Goal: Task Accomplishment & Management: Complete application form

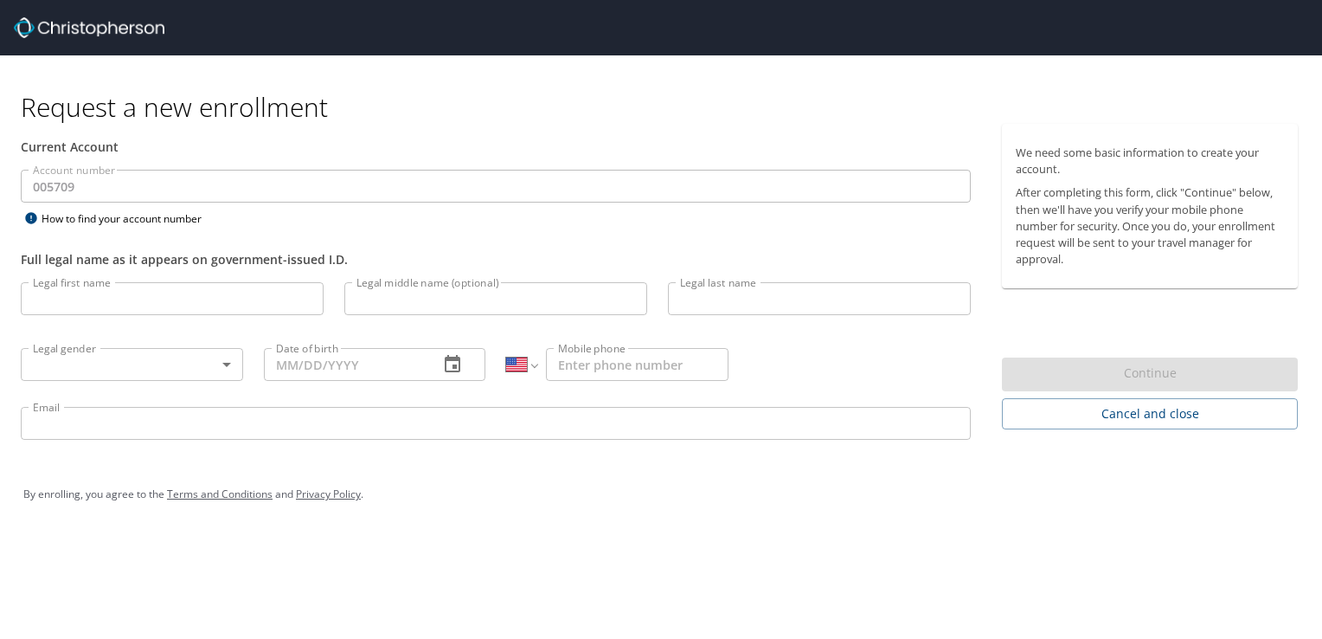
select select "US"
click at [253, 297] on input "Legal first name" at bounding box center [172, 298] width 303 height 33
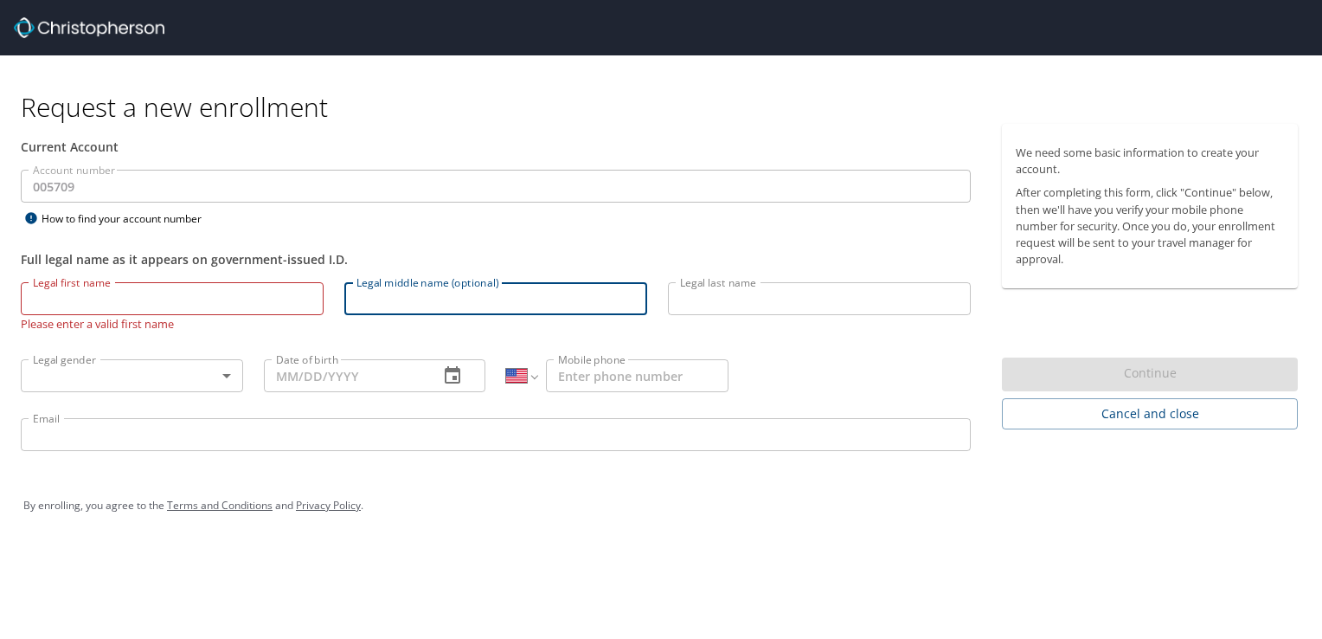
click at [378, 300] on input "Legal middle name (optional)" at bounding box center [495, 298] width 303 height 33
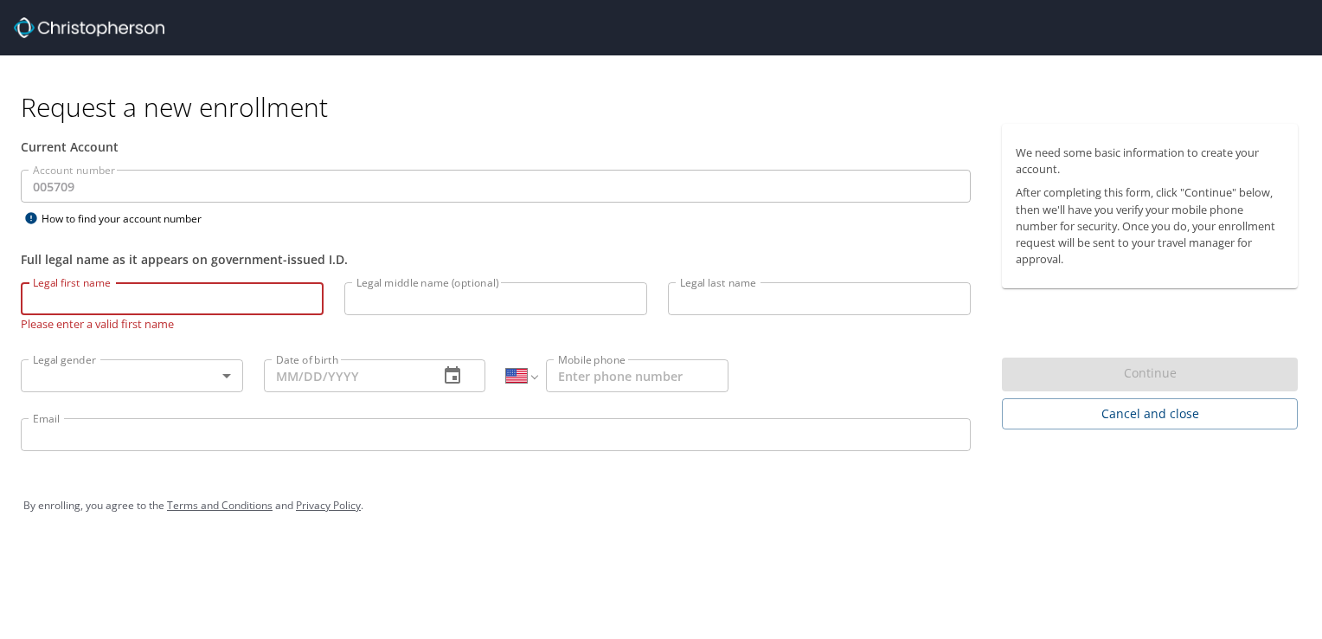
click at [239, 310] on input "Legal first name" at bounding box center [172, 298] width 303 height 33
type input "[PERSON_NAME]"
type input "Jordan"
type input "[PHONE_NUMBER]"
type input "[EMAIL_ADDRESS][DOMAIN_NAME]"
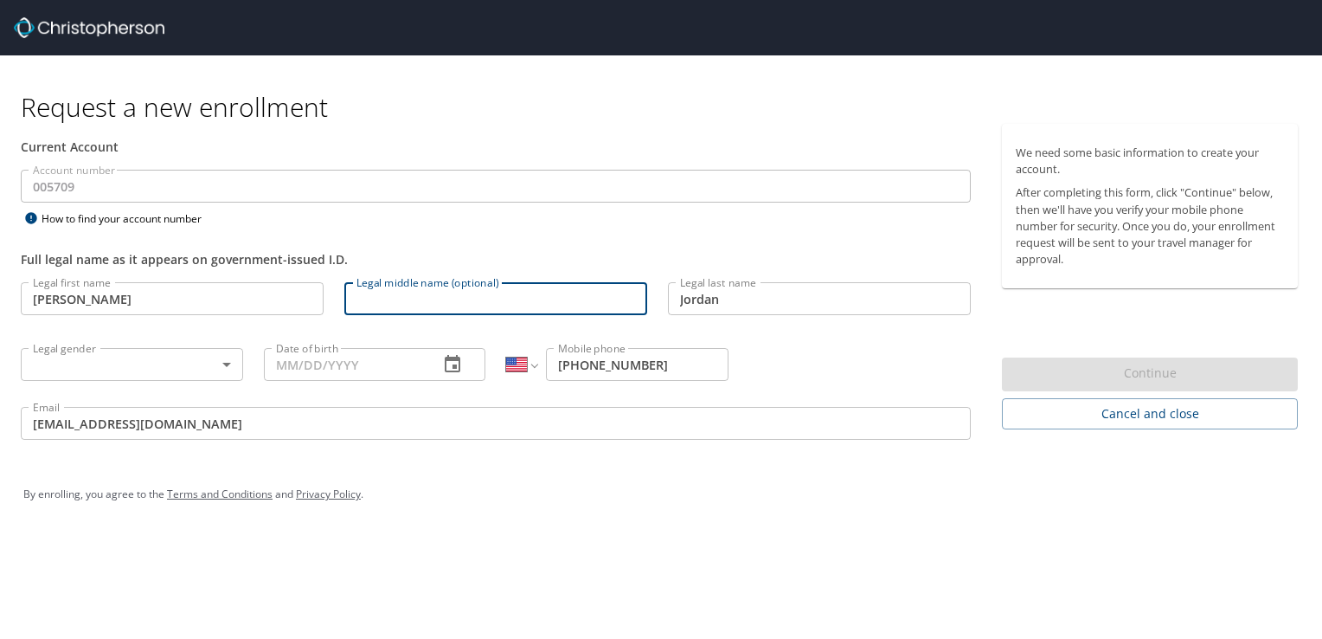
click at [380, 302] on input "Legal middle name (optional)" at bounding box center [495, 298] width 303 height 33
type input "e"
type input "[PERSON_NAME]"
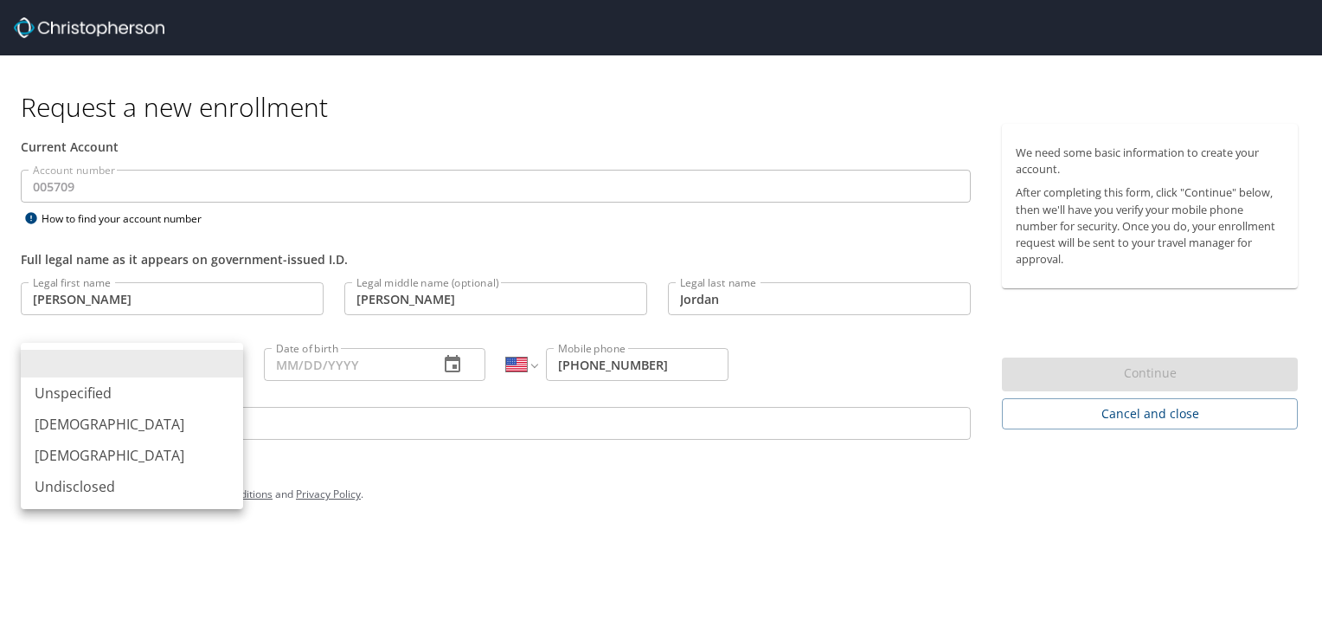
click at [226, 360] on body "Request a new enrollment Current Account Account number 005709 Account number H…" at bounding box center [661, 319] width 1322 height 639
click at [151, 424] on li "[DEMOGRAPHIC_DATA]" at bounding box center [132, 423] width 222 height 31
type input "[DEMOGRAPHIC_DATA]"
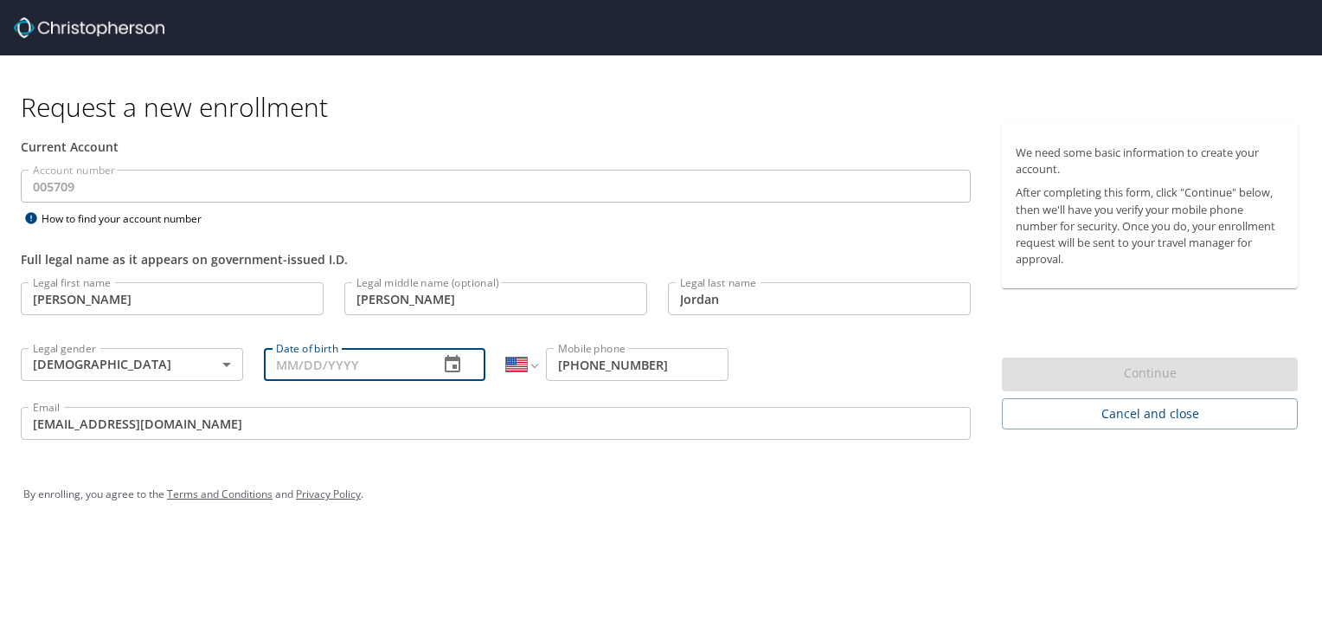
click at [312, 365] on input "Date of birth" at bounding box center [345, 364] width 162 height 33
type input "[DATE]"
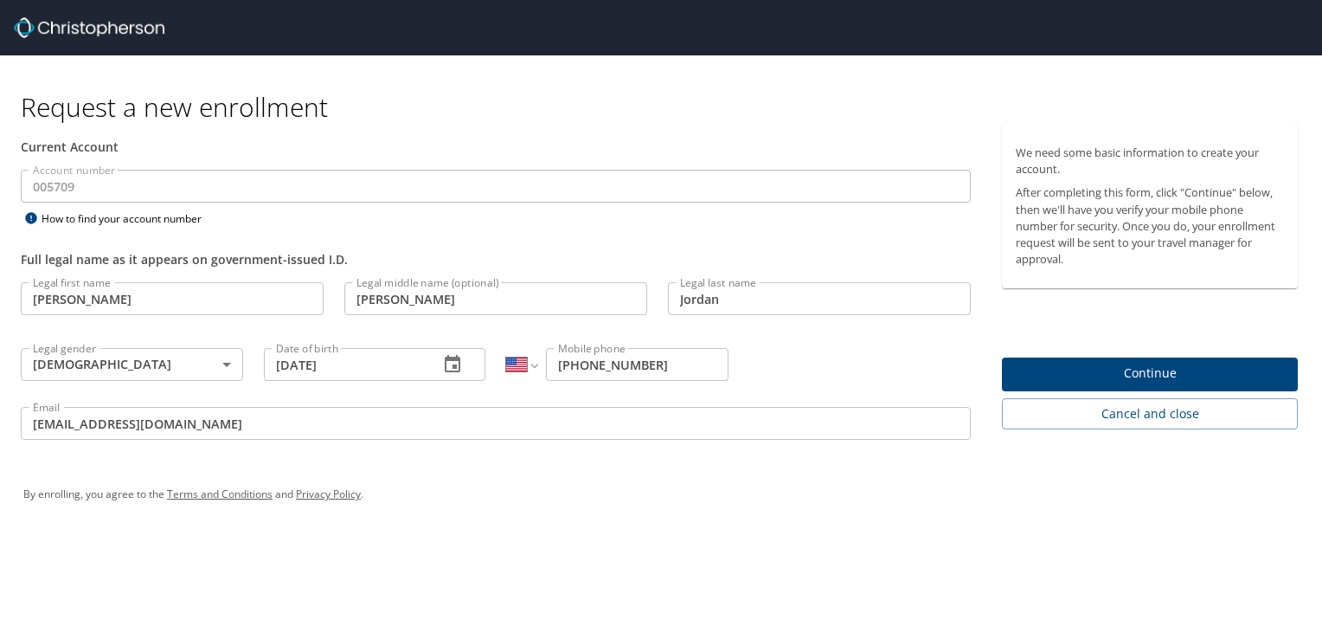
click at [879, 367] on div "Legal first name [PERSON_NAME] first name Legal middle name (optional) [PERSON_…" at bounding box center [495, 363] width 971 height 183
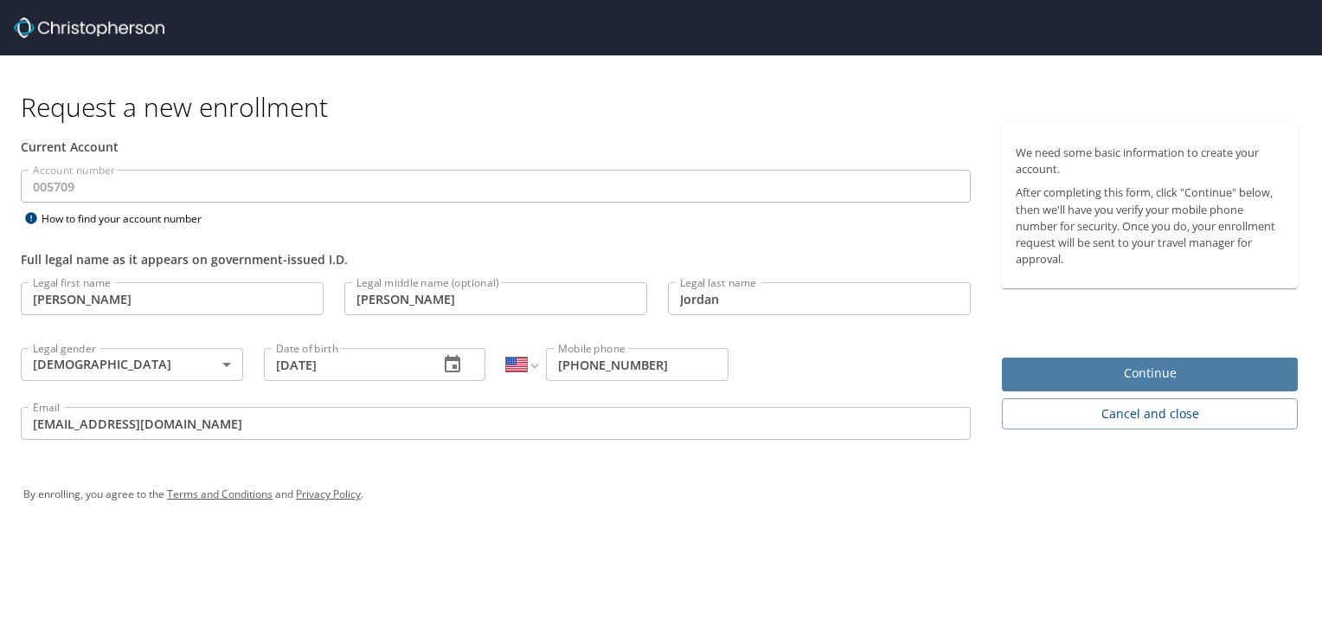
click at [1140, 373] on span "Continue" at bounding box center [1150, 374] width 268 height 22
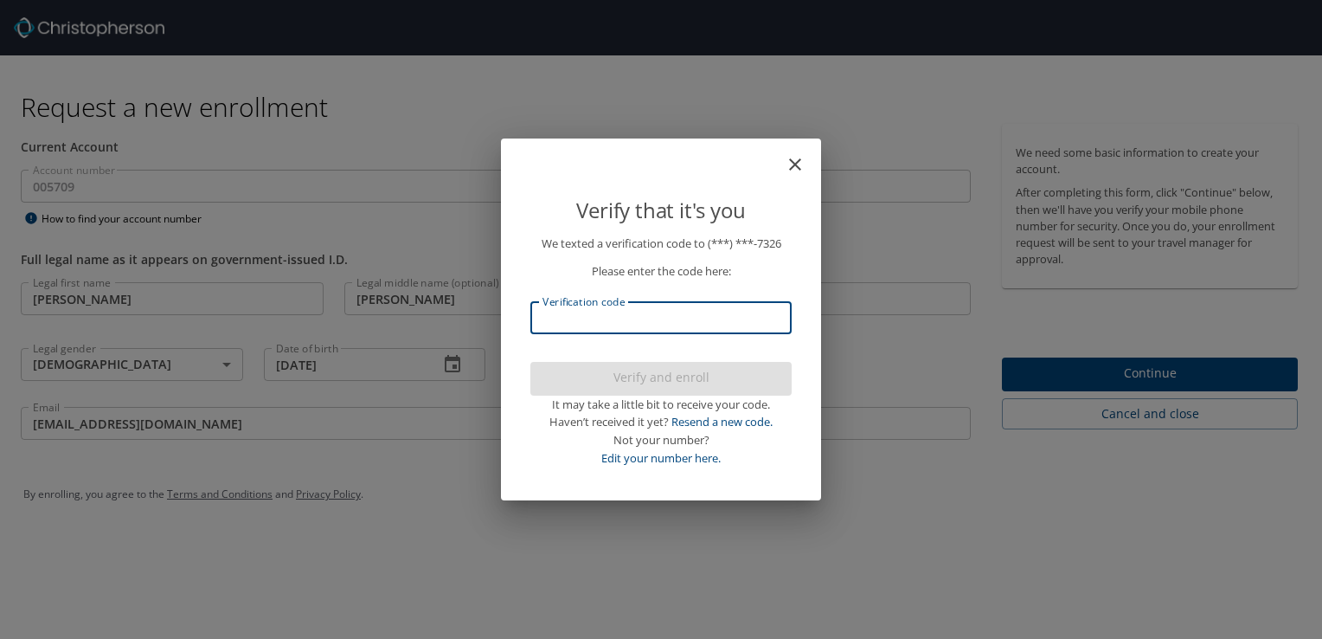
click at [742, 320] on input "Verification code" at bounding box center [661, 317] width 261 height 33
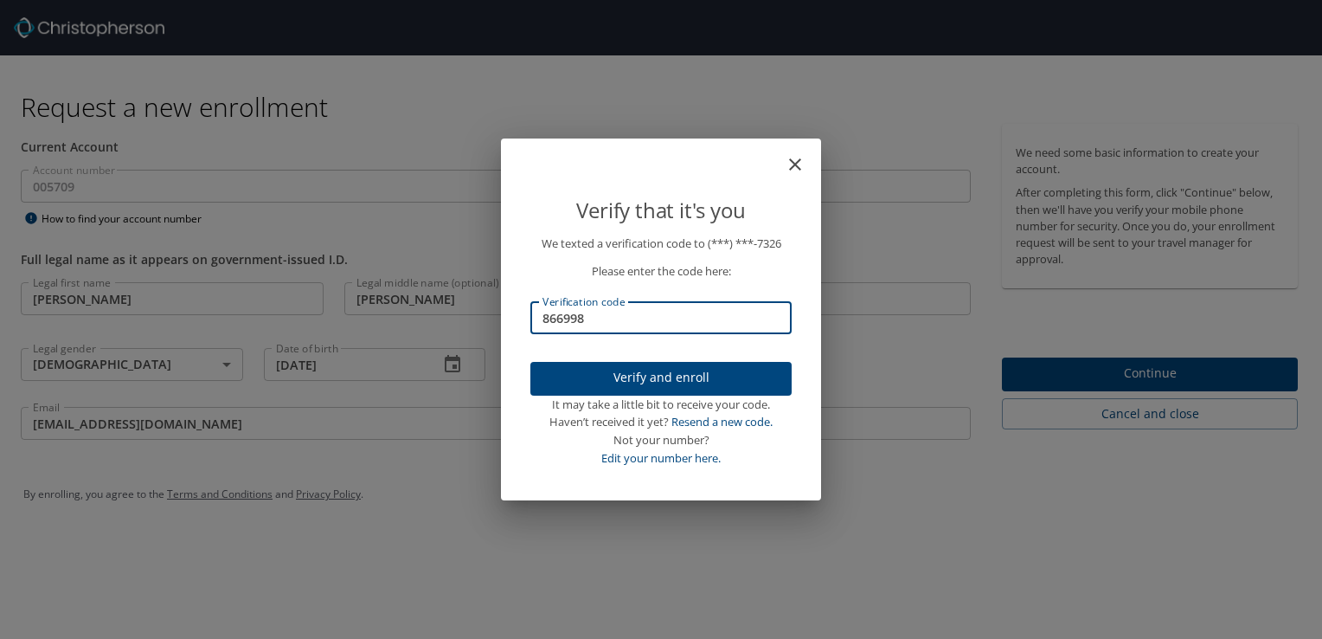
type input "866998"
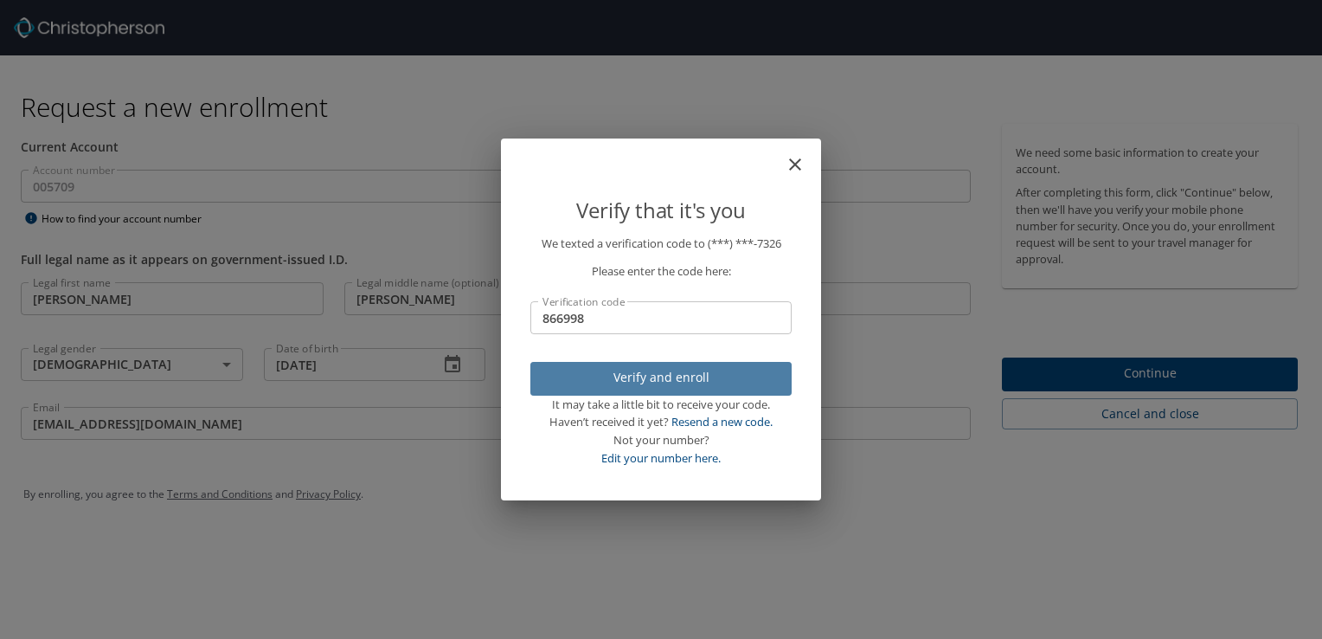
click at [732, 385] on span "Verify and enroll" at bounding box center [661, 378] width 234 height 22
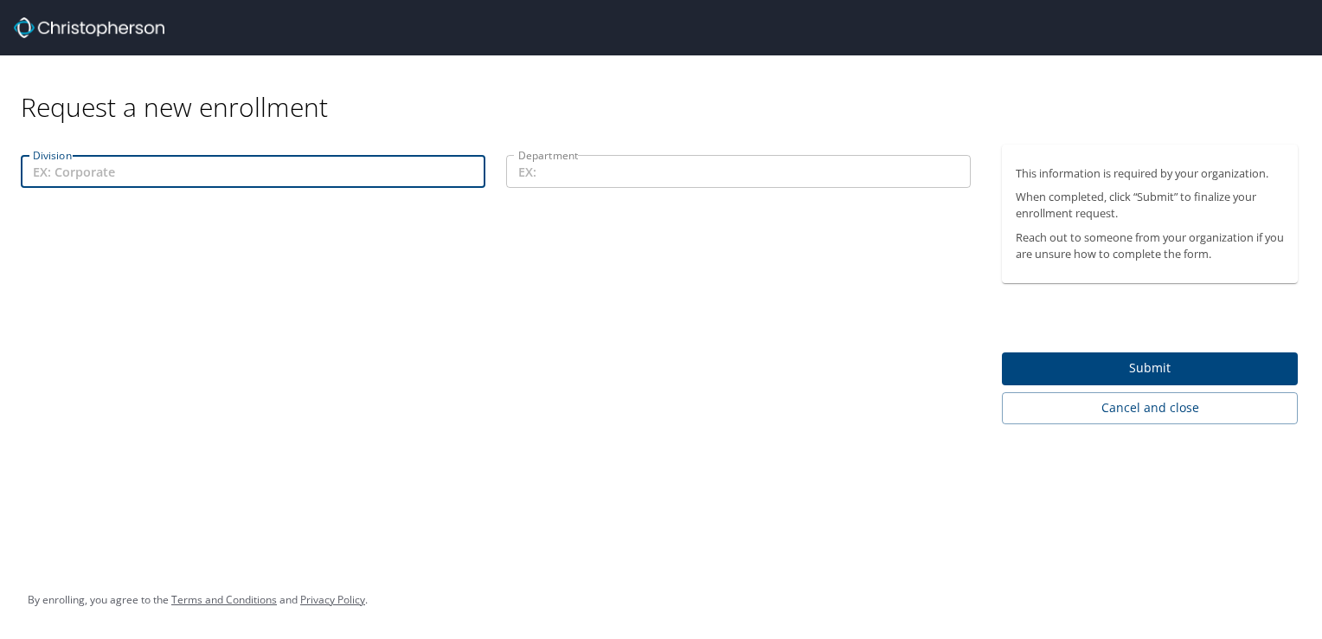
click at [193, 181] on input "Division" at bounding box center [253, 171] width 465 height 33
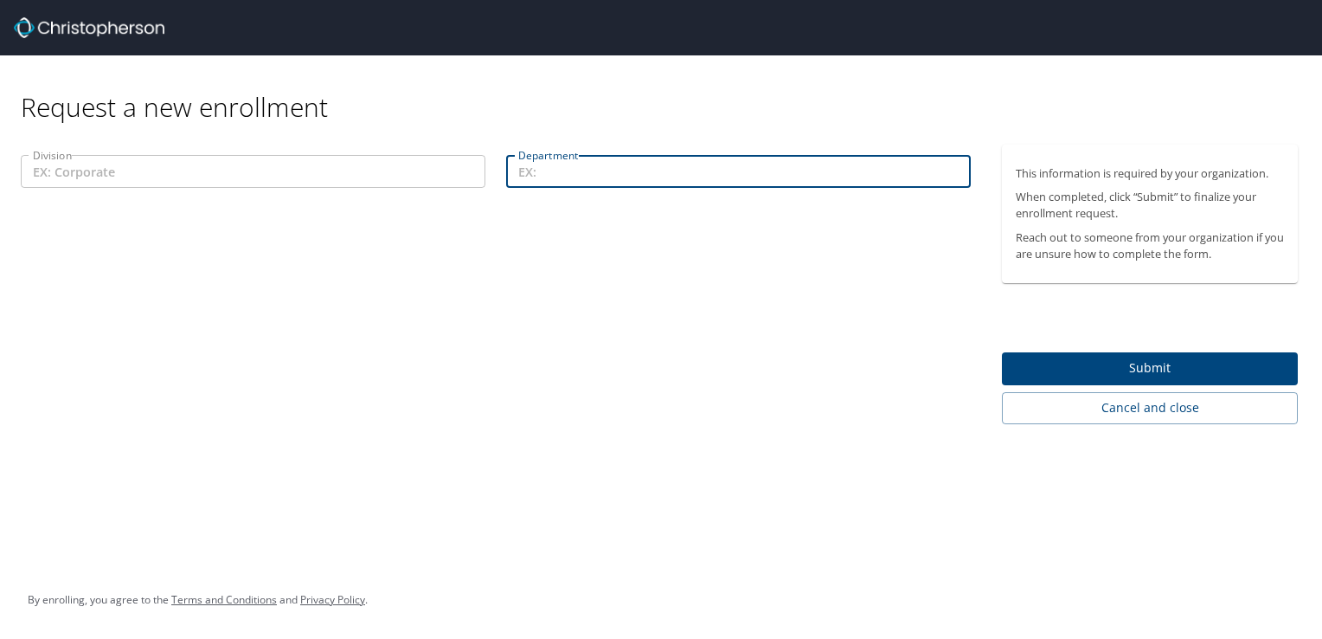
click at [586, 180] on input "Department" at bounding box center [738, 171] width 465 height 33
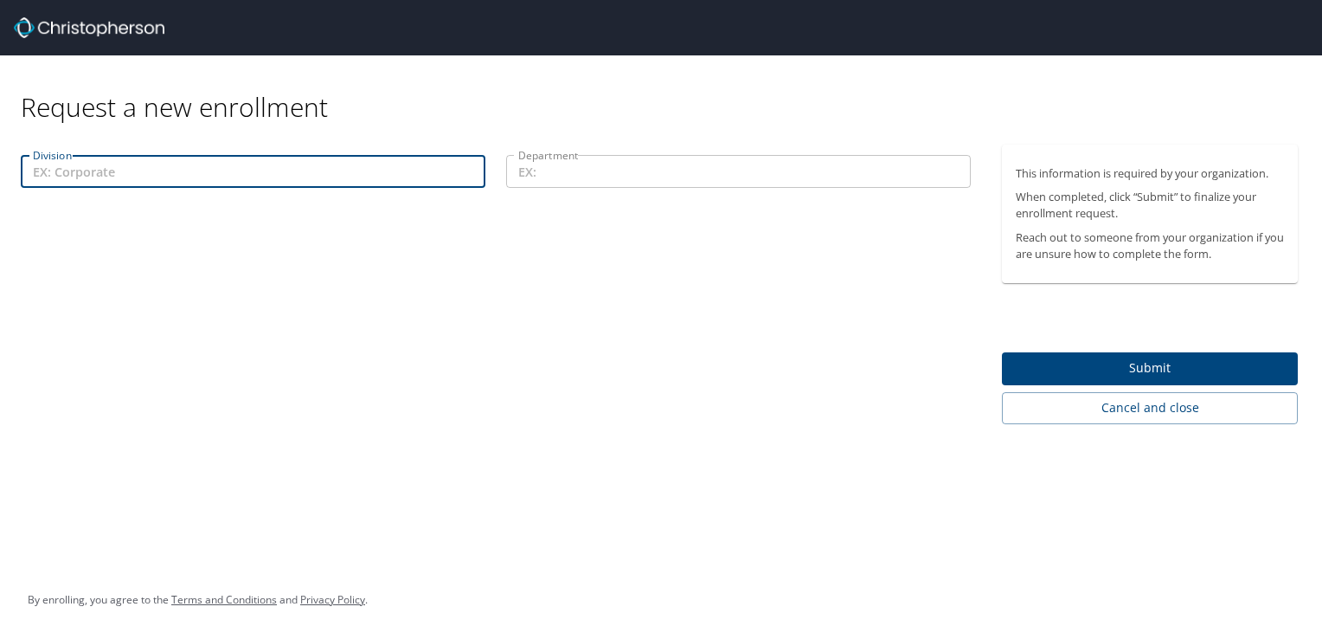
click at [211, 176] on input "Division" at bounding box center [253, 171] width 465 height 33
type input "s"
type input "Southeast"
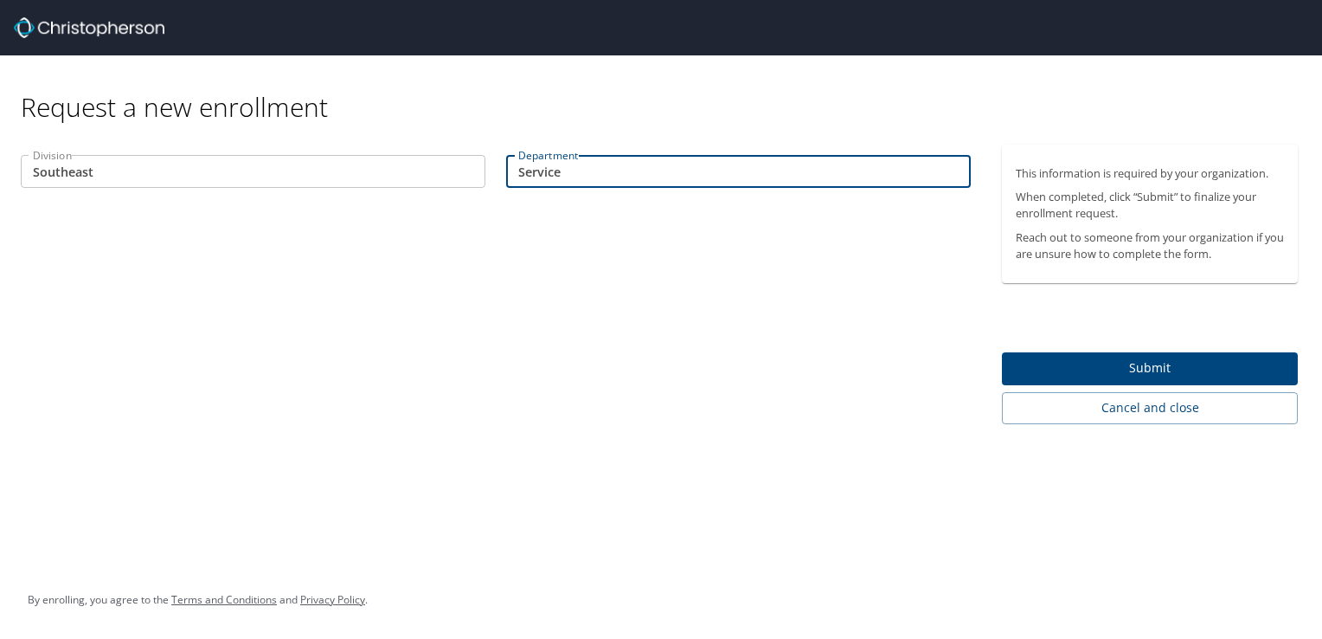
type input "Service"
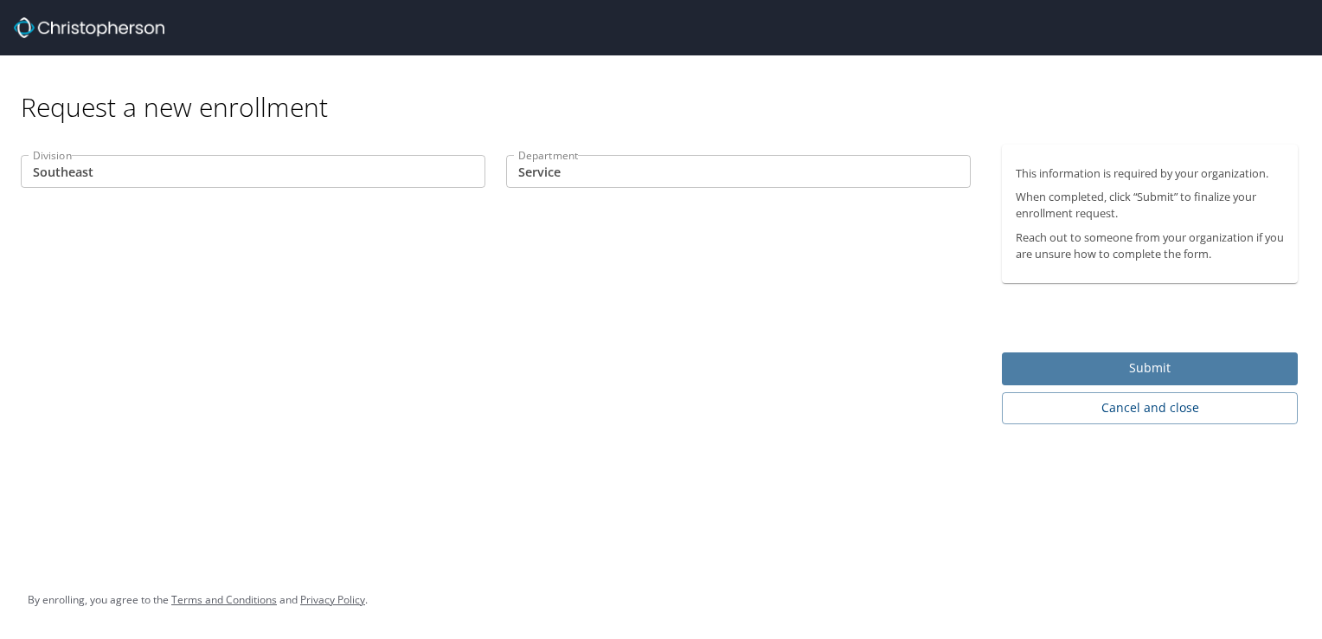
click at [1085, 365] on span "Submit" at bounding box center [1150, 368] width 268 height 22
